Goal: Task Accomplishment & Management: Manage account settings

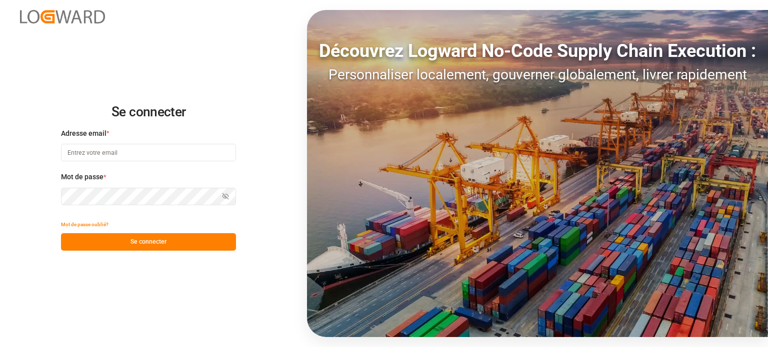
type input "[EMAIL_ADDRESS][DOMAIN_NAME]"
click at [138, 246] on font "Se connecter" at bounding box center [148, 242] width 36 height 9
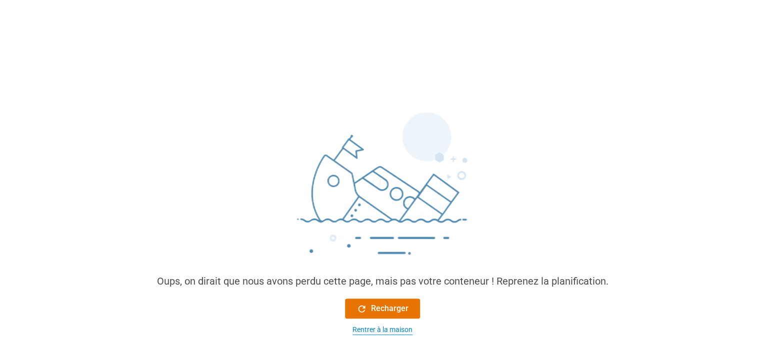
click at [360, 333] on font "Rentrer à la maison" at bounding box center [382, 330] width 60 height 8
